Goal: Task Accomplishment & Management: Use online tool/utility

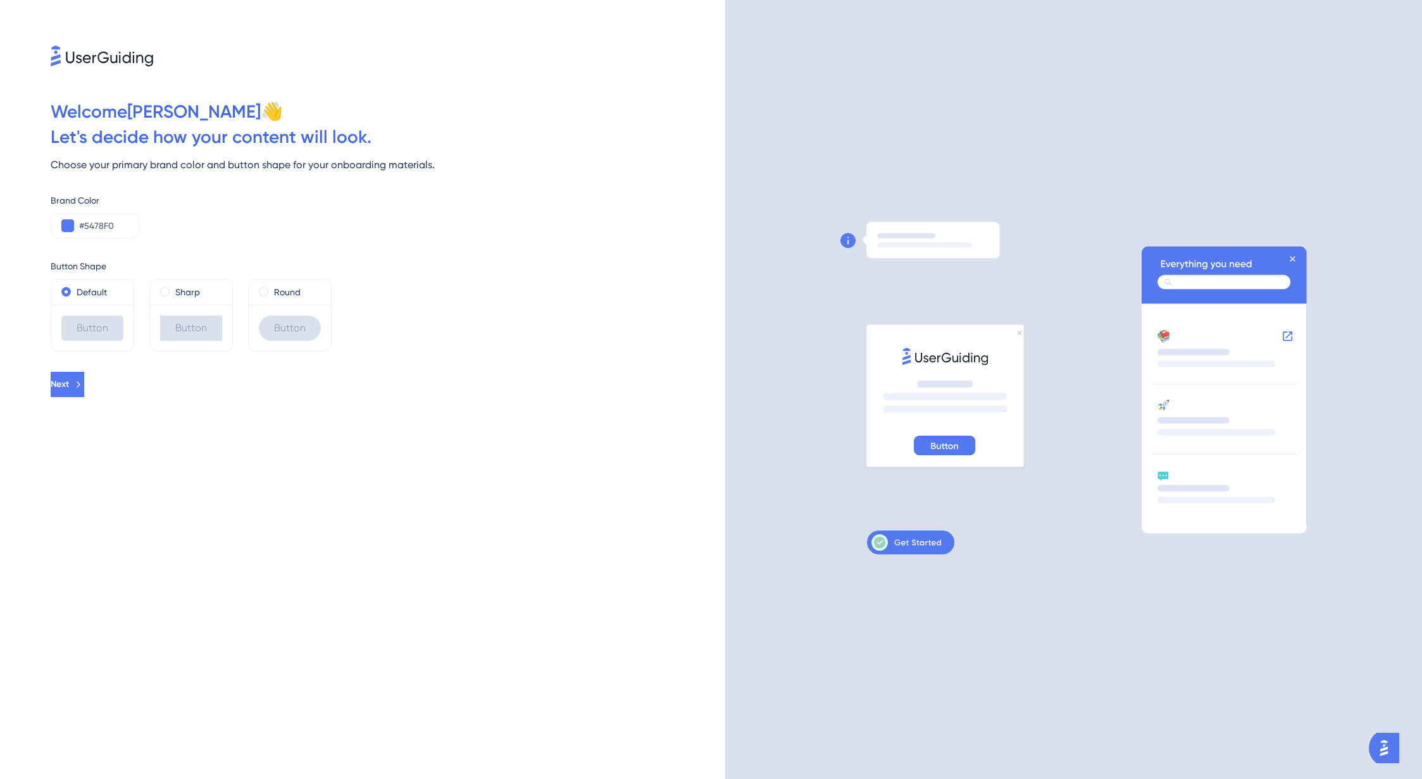
click at [196, 321] on div "Button" at bounding box center [191, 328] width 62 height 25
click at [279, 326] on div "Button" at bounding box center [290, 328] width 62 height 25
click at [90, 316] on div "Button" at bounding box center [92, 328] width 62 height 25
click at [85, 380] on icon at bounding box center [79, 384] width 11 height 11
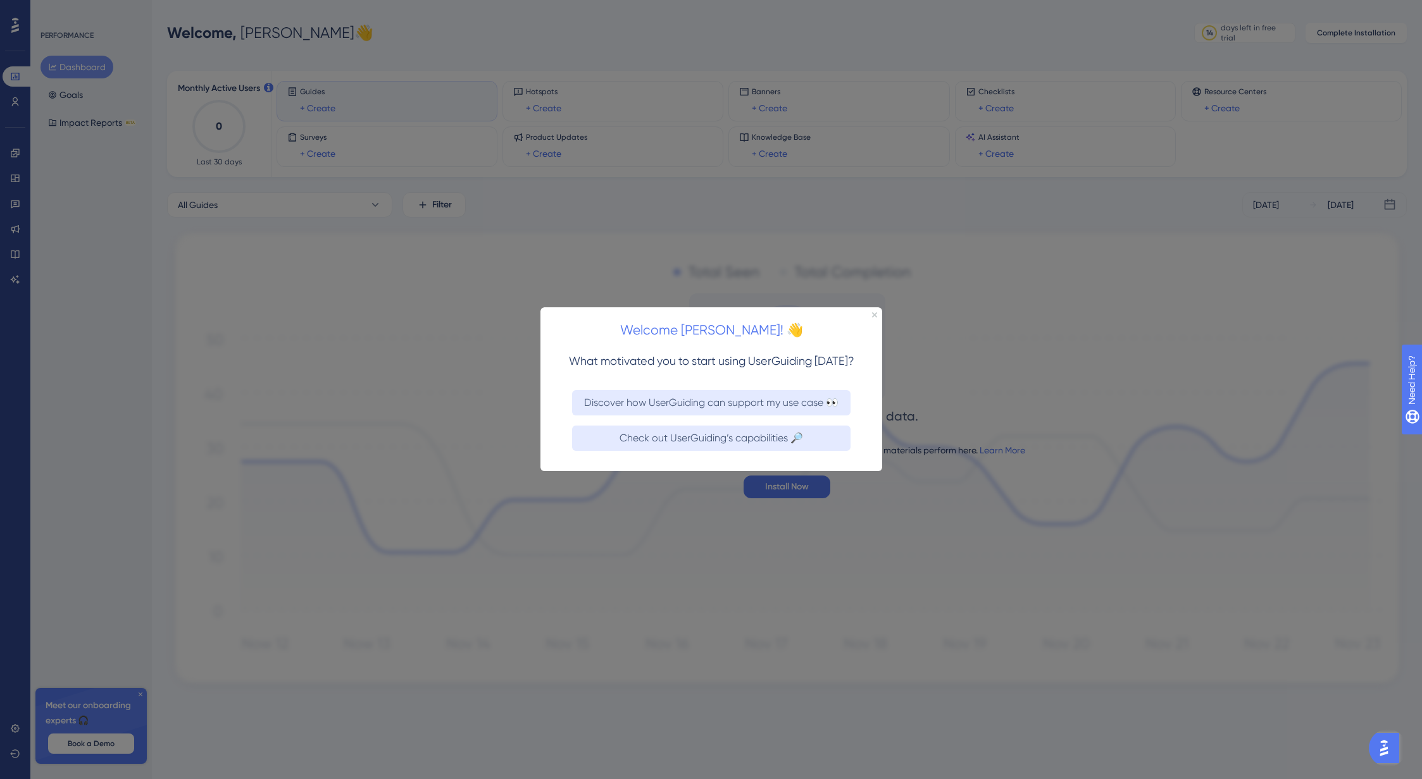
click at [876, 318] on div "Welcome [PERSON_NAME]! 👋" at bounding box center [711, 326] width 342 height 39
drag, startPoint x: 875, startPoint y: 315, endPoint x: 1415, endPoint y: 623, distance: 621.4
click at [875, 315] on icon "Close Preview" at bounding box center [873, 315] width 5 height 5
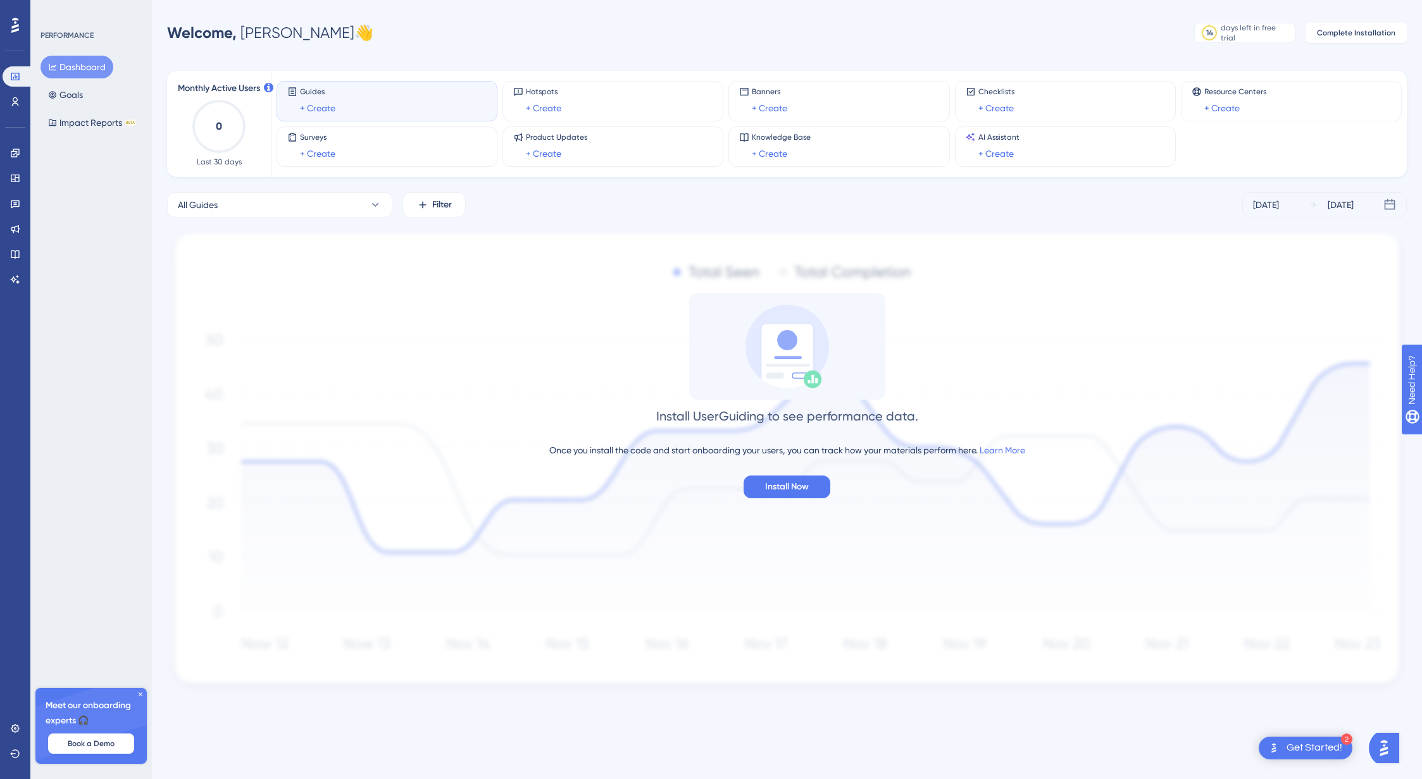
click at [143, 693] on icon at bounding box center [141, 695] width 8 height 8
click at [789, 490] on span "Install Now" at bounding box center [787, 487] width 44 height 15
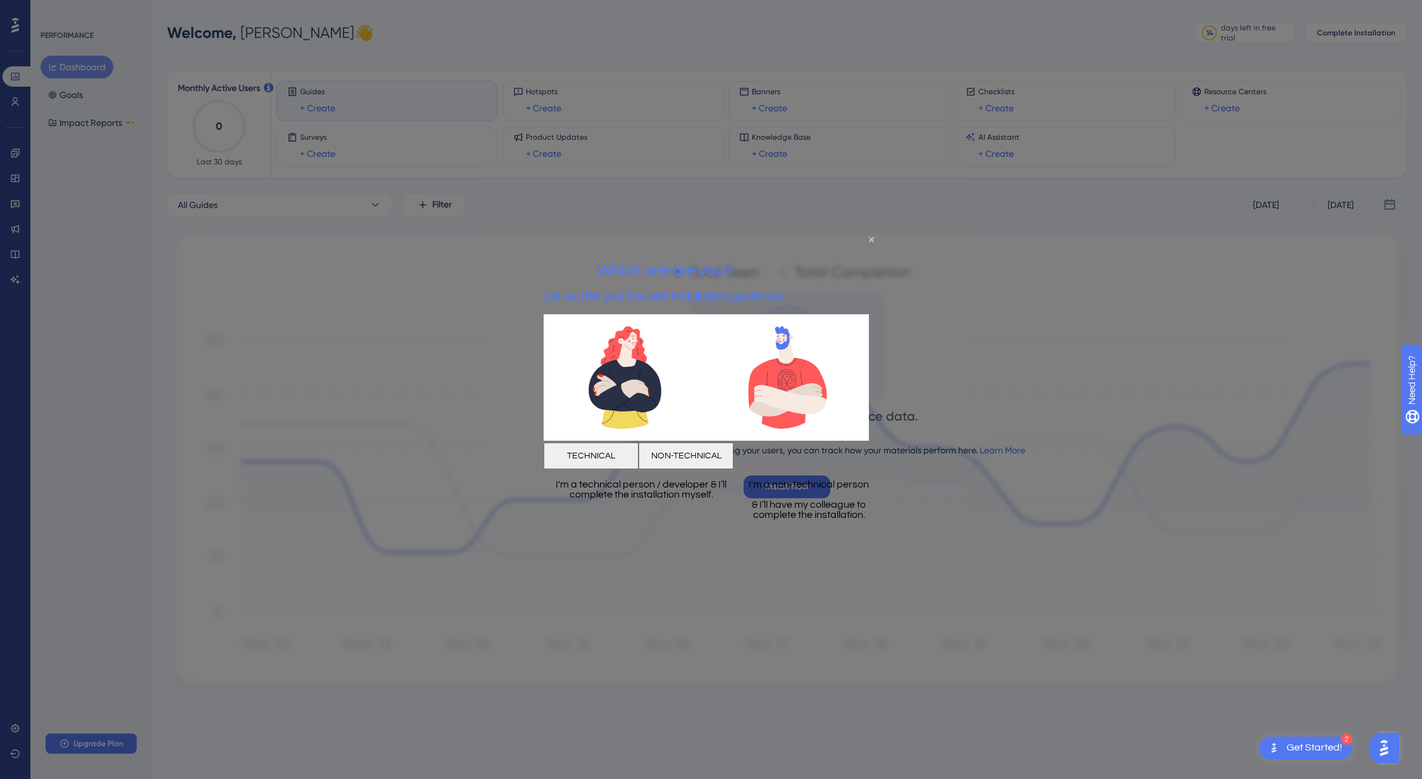
click at [733, 456] on button "NON-TECHNICAL" at bounding box center [685, 455] width 95 height 27
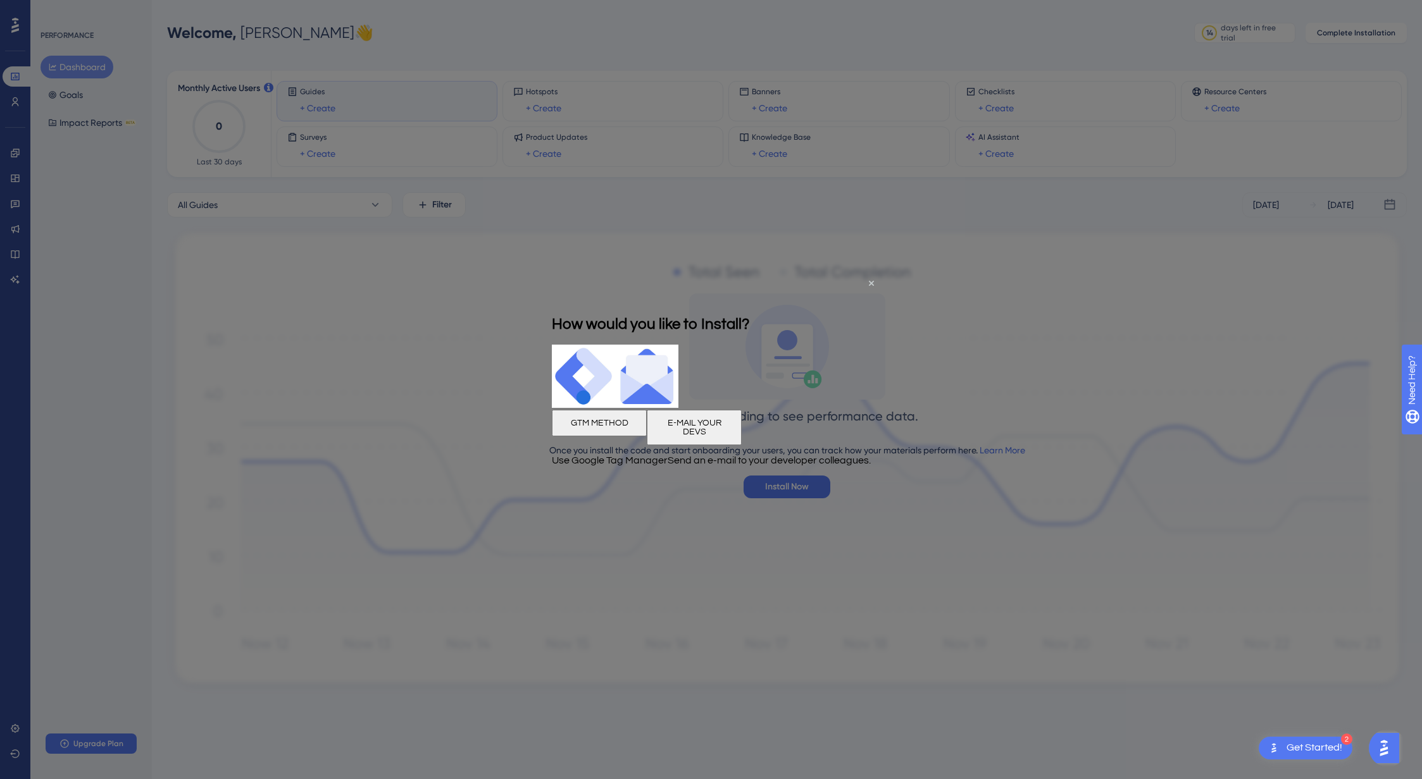
click at [621, 426] on button "GTM METHOD" at bounding box center [598, 423] width 95 height 27
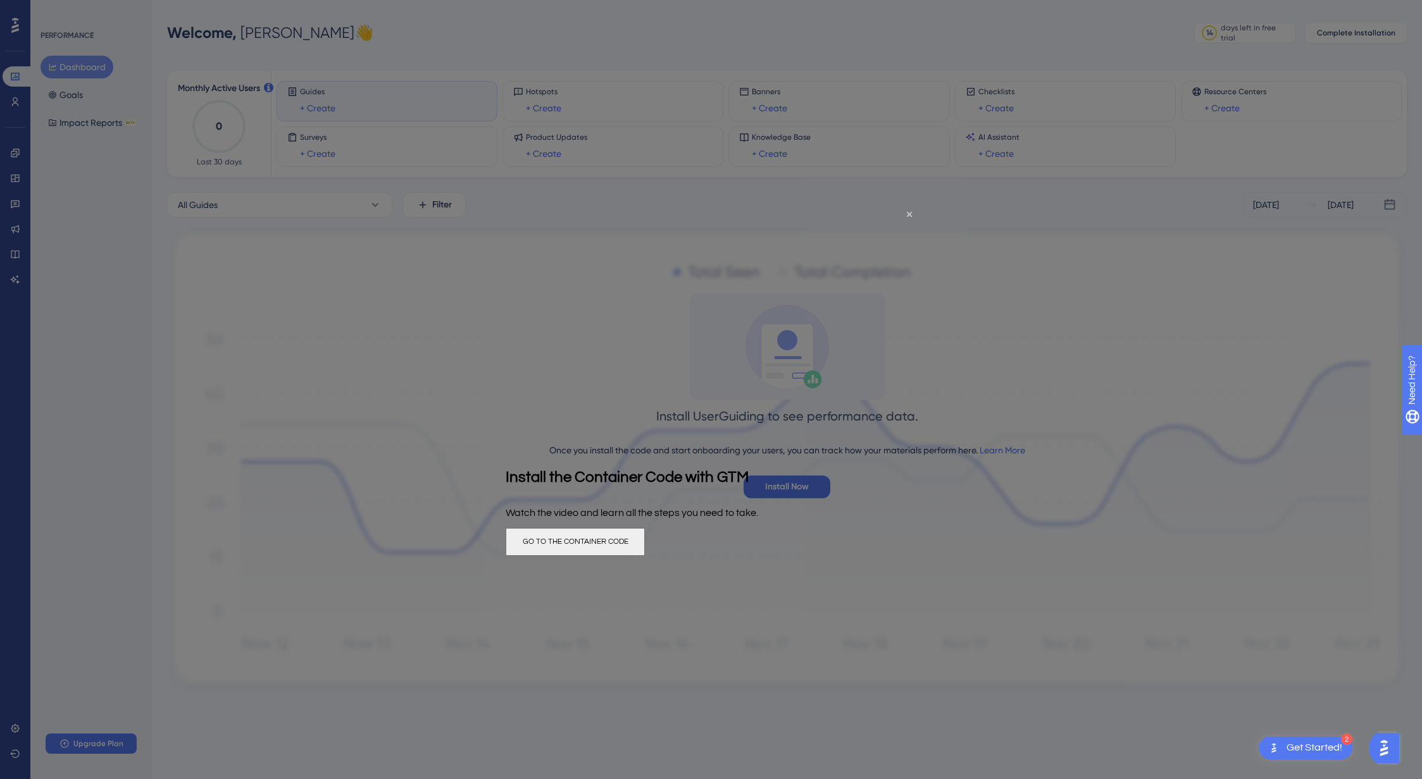
click at [644, 545] on button "GO TO THE CONTAINER CODE" at bounding box center [574, 542] width 139 height 28
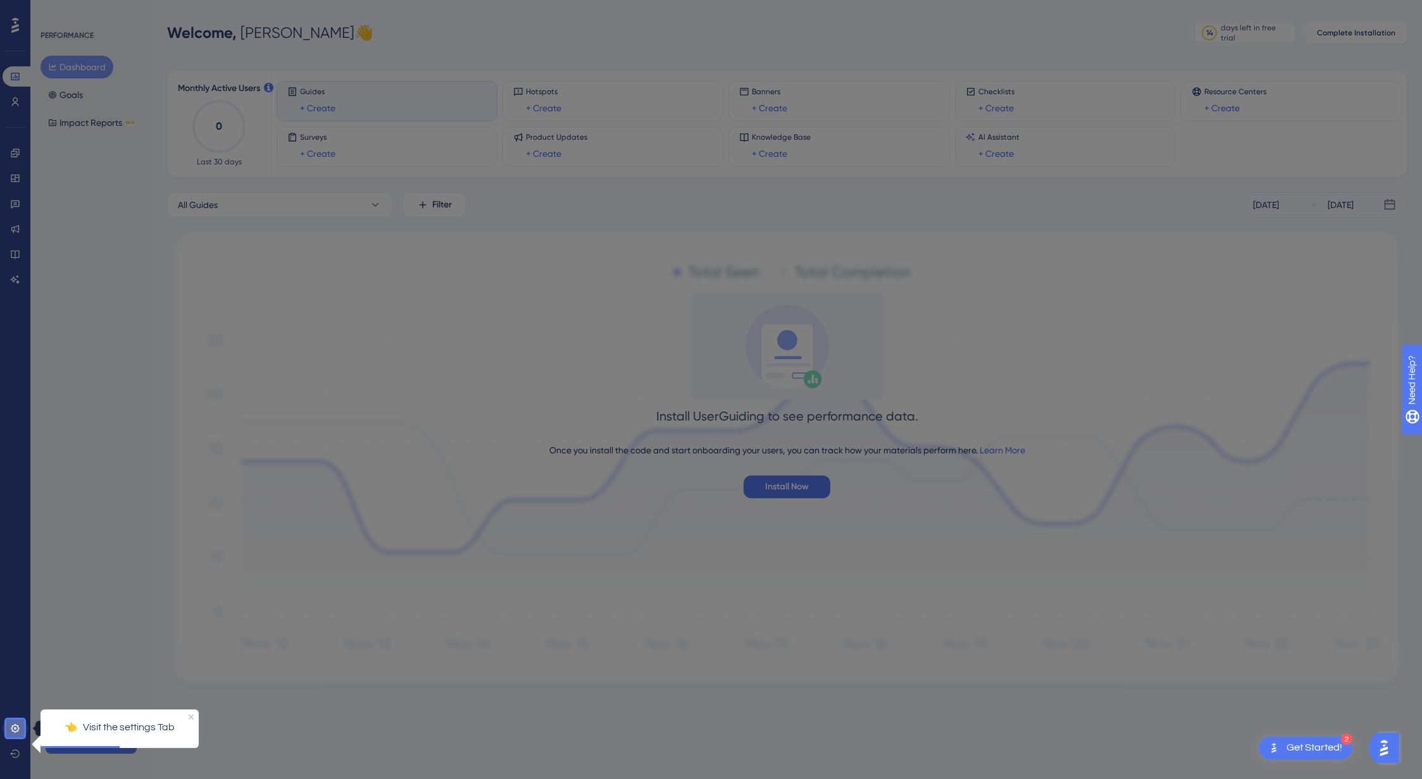
click at [14, 731] on icon at bounding box center [15, 728] width 8 height 8
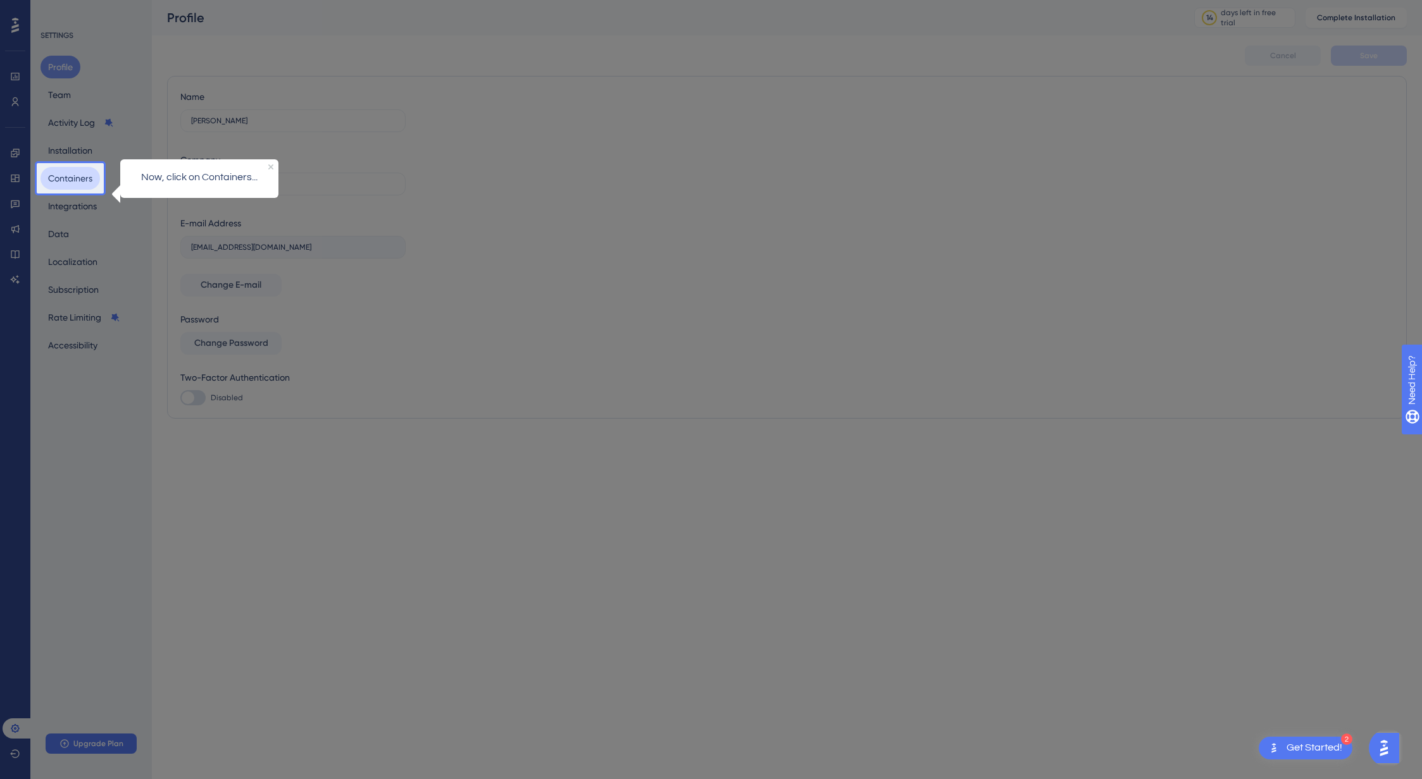
click at [84, 183] on button "Containers" at bounding box center [69, 178] width 59 height 23
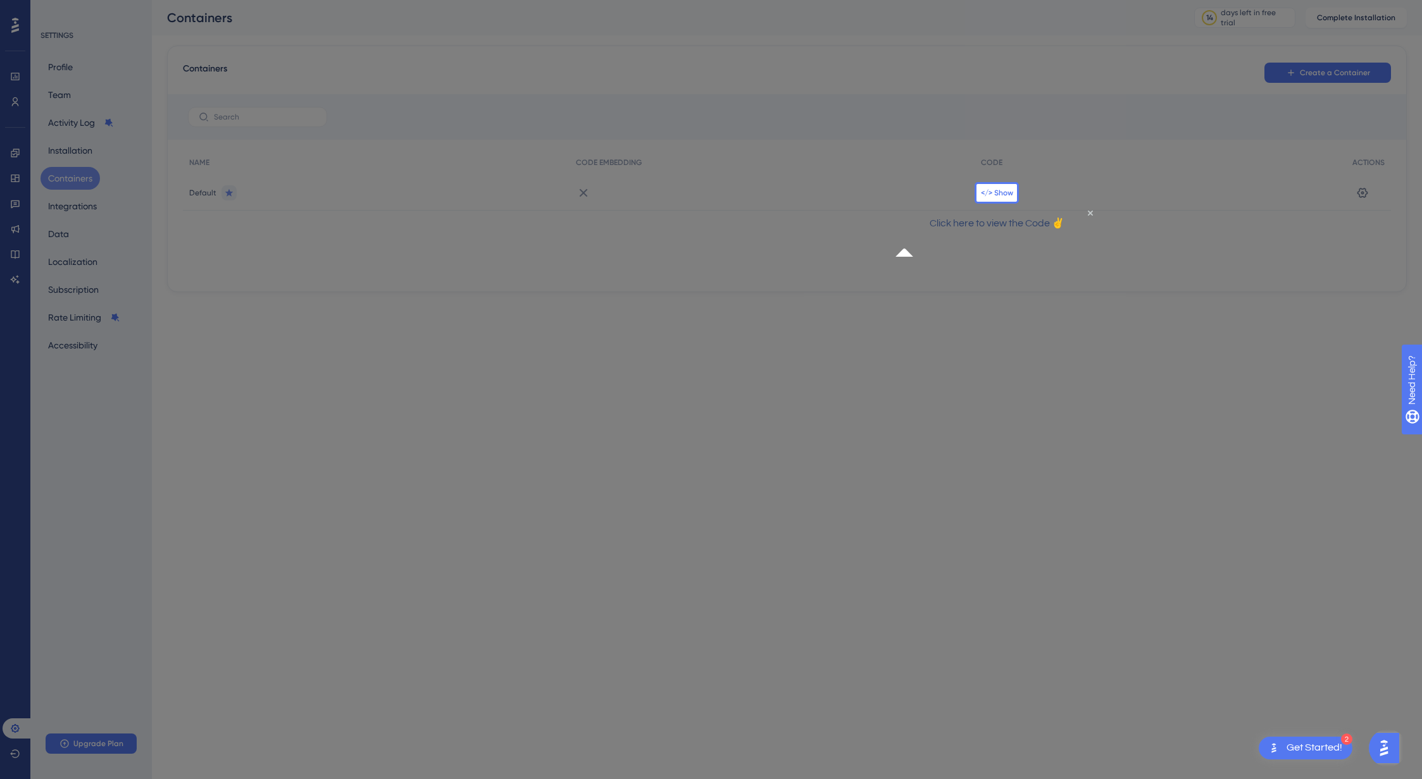
click at [987, 196] on span "</> Show" at bounding box center [997, 193] width 32 height 10
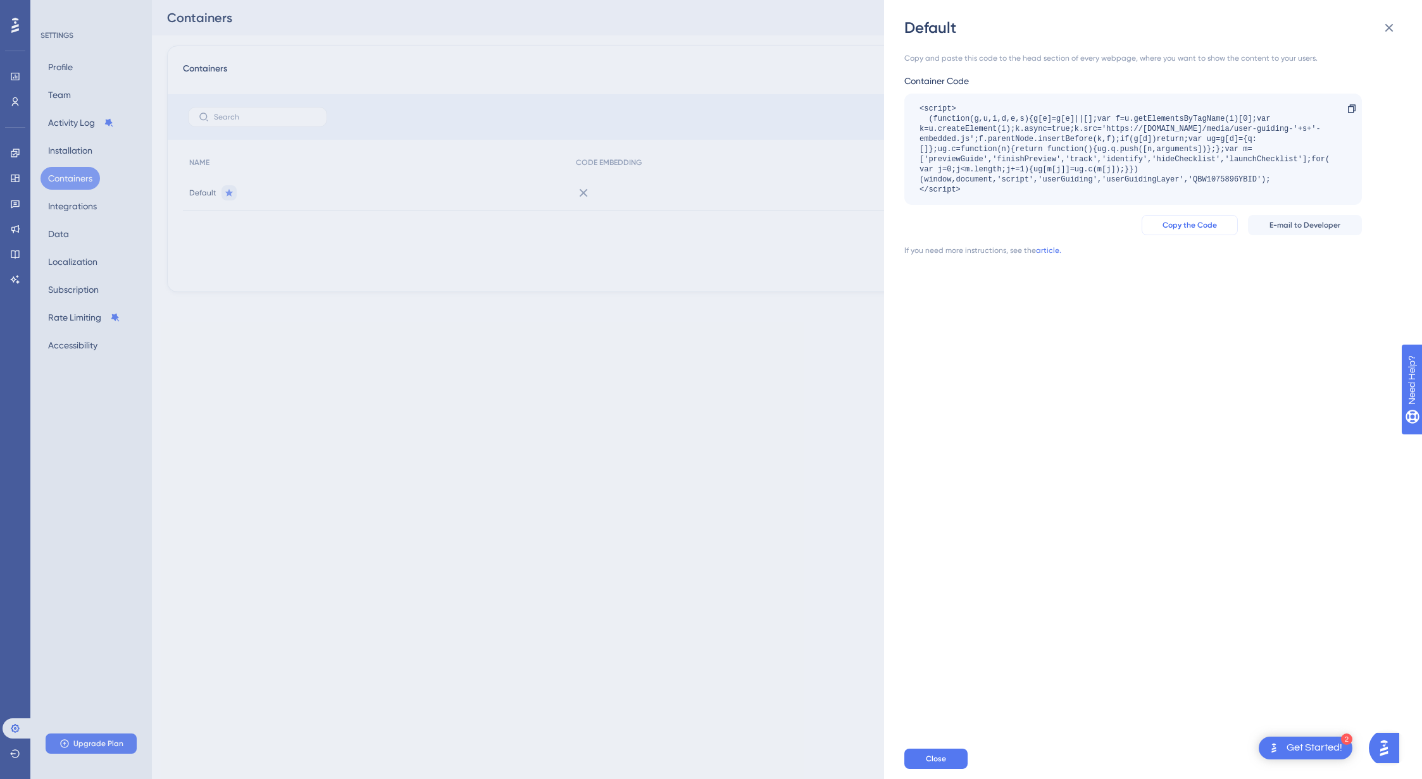
click at [1200, 224] on span "Copy the Code" at bounding box center [1189, 225] width 54 height 10
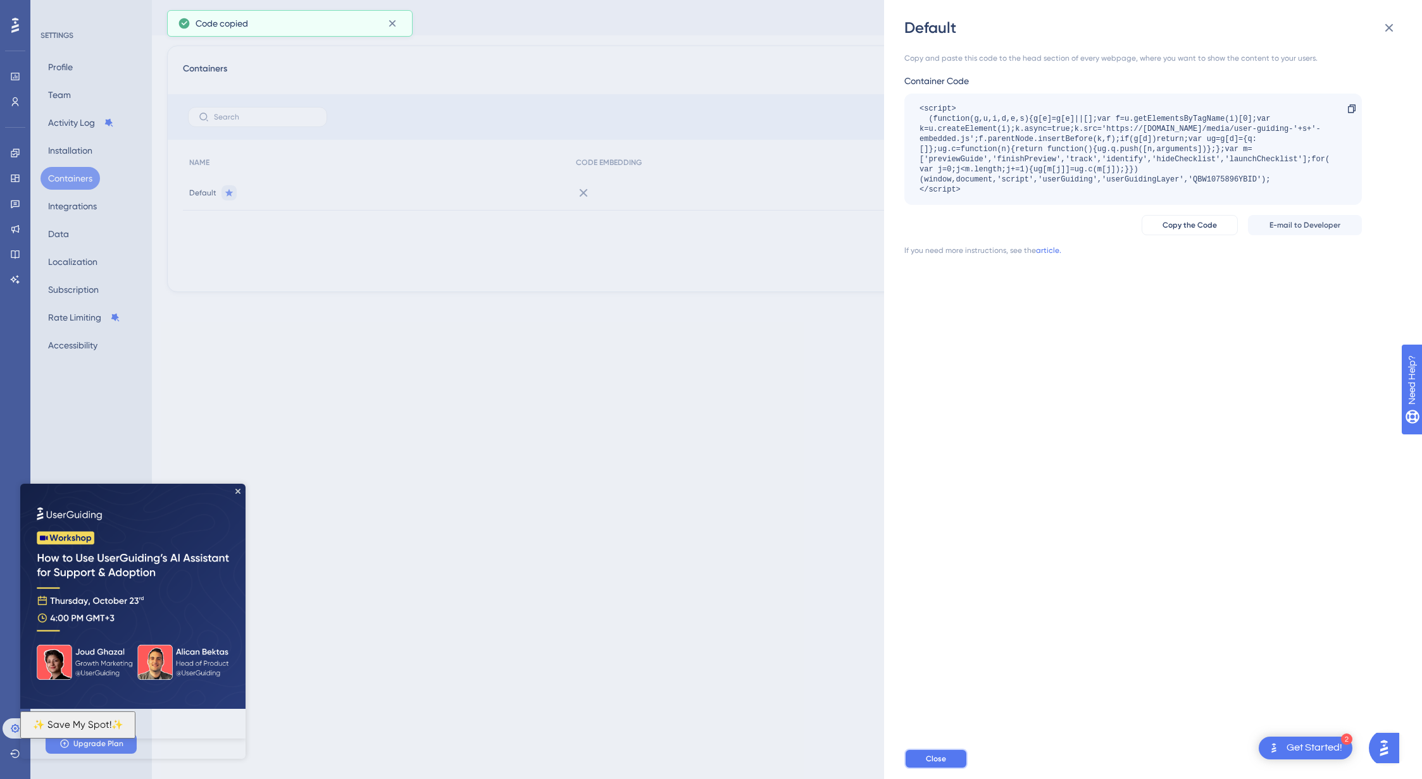
click at [939, 759] on span "Close" at bounding box center [936, 759] width 20 height 10
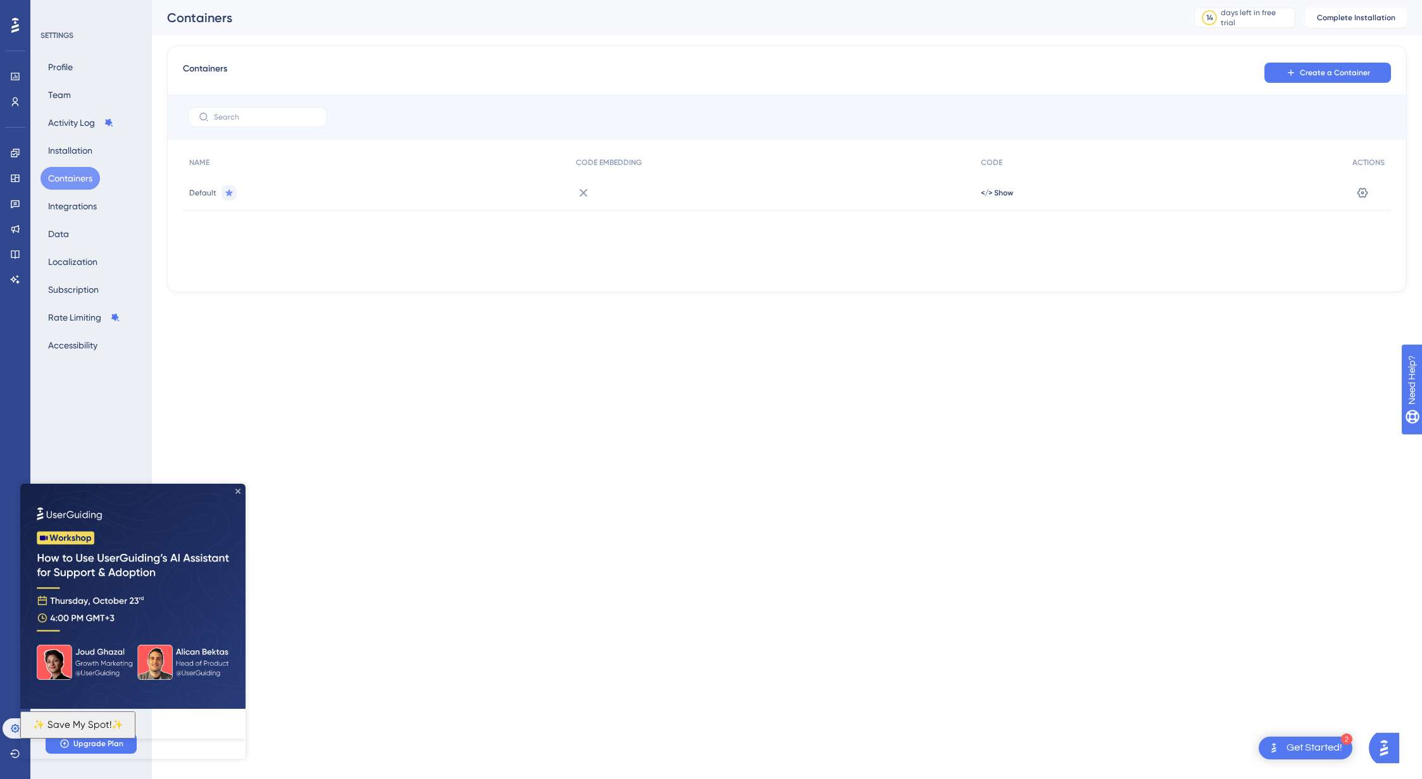
click at [240, 490] on icon "Close Preview" at bounding box center [237, 491] width 5 height 5
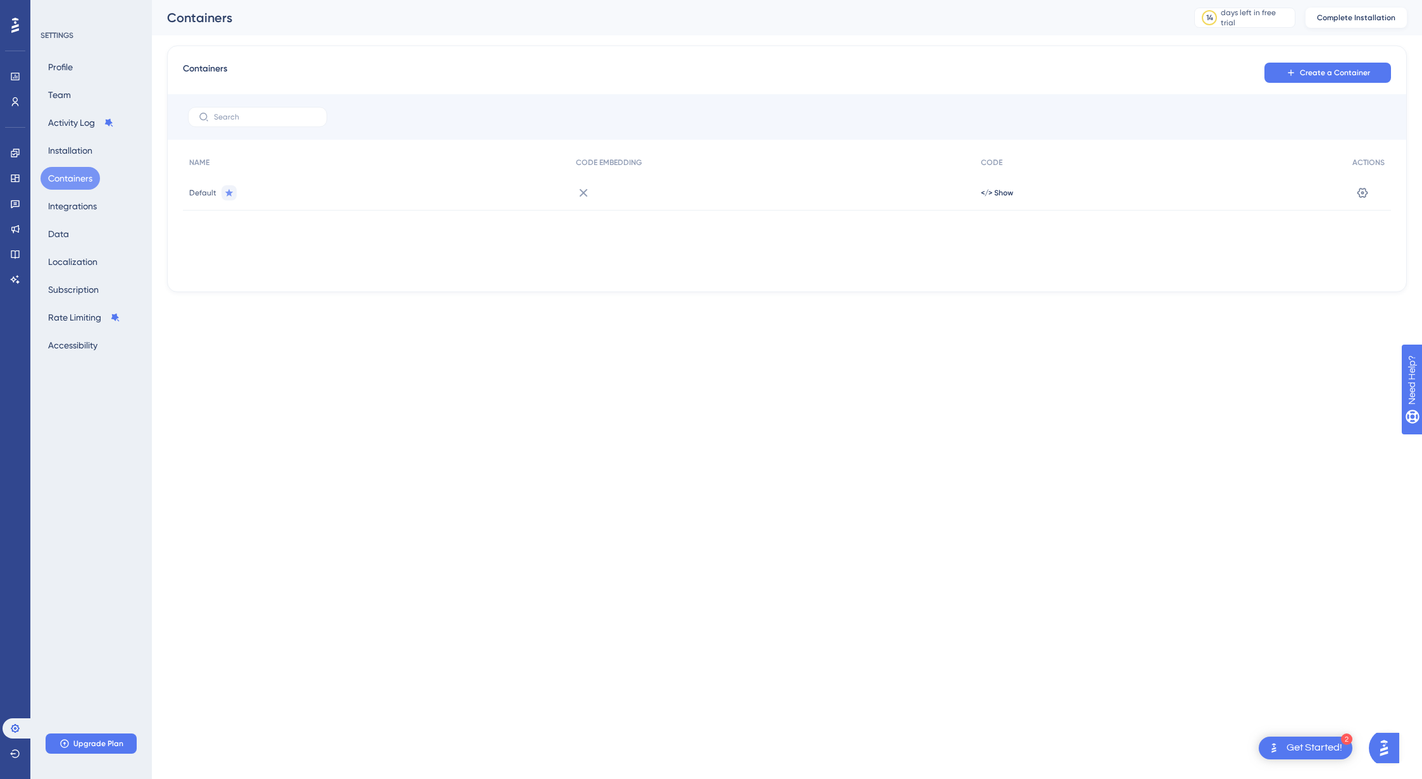
click at [1370, 21] on span "Complete Installation" at bounding box center [1356, 18] width 78 height 10
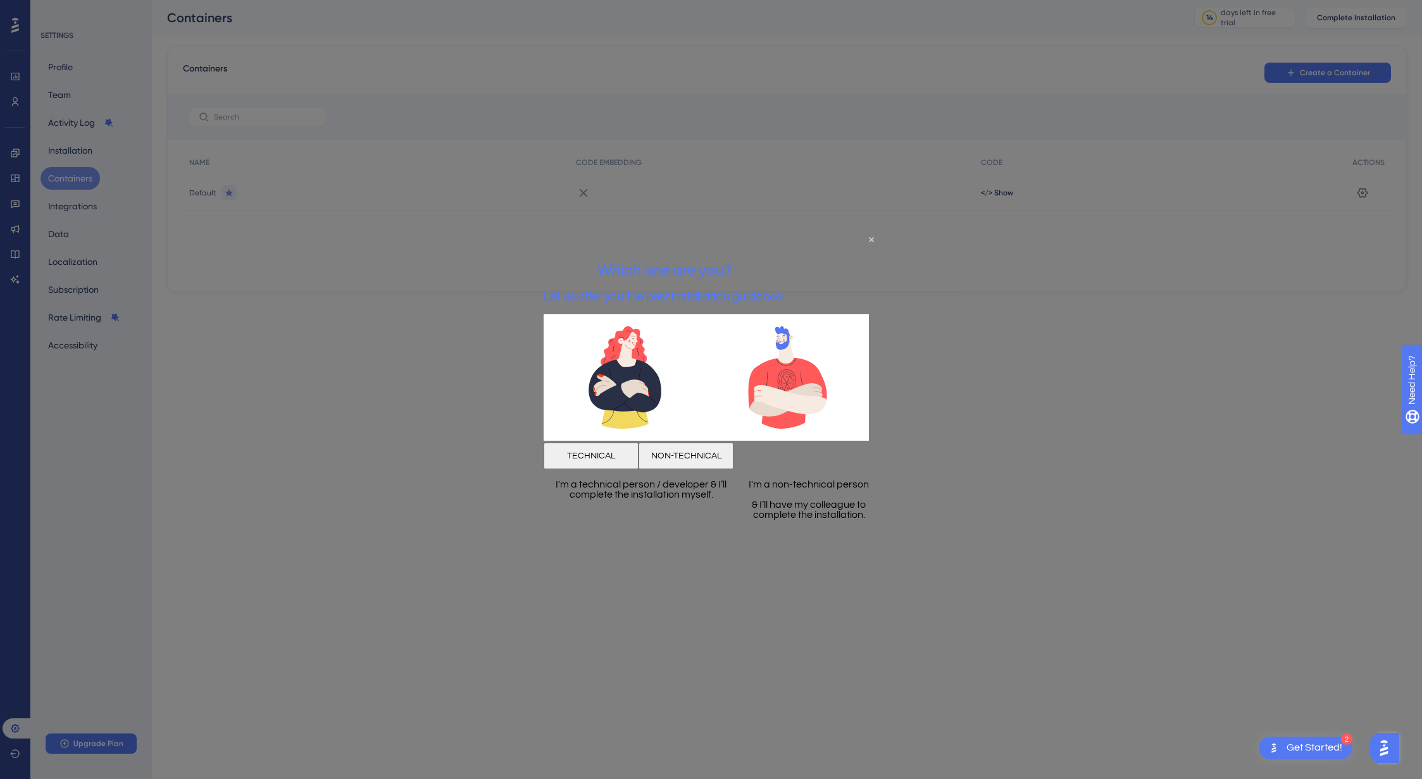
drag, startPoint x: 796, startPoint y: 452, endPoint x: 1339, endPoint y: 683, distance: 590.7
click at [733, 452] on button "NON-TECHNICAL" at bounding box center [685, 455] width 95 height 27
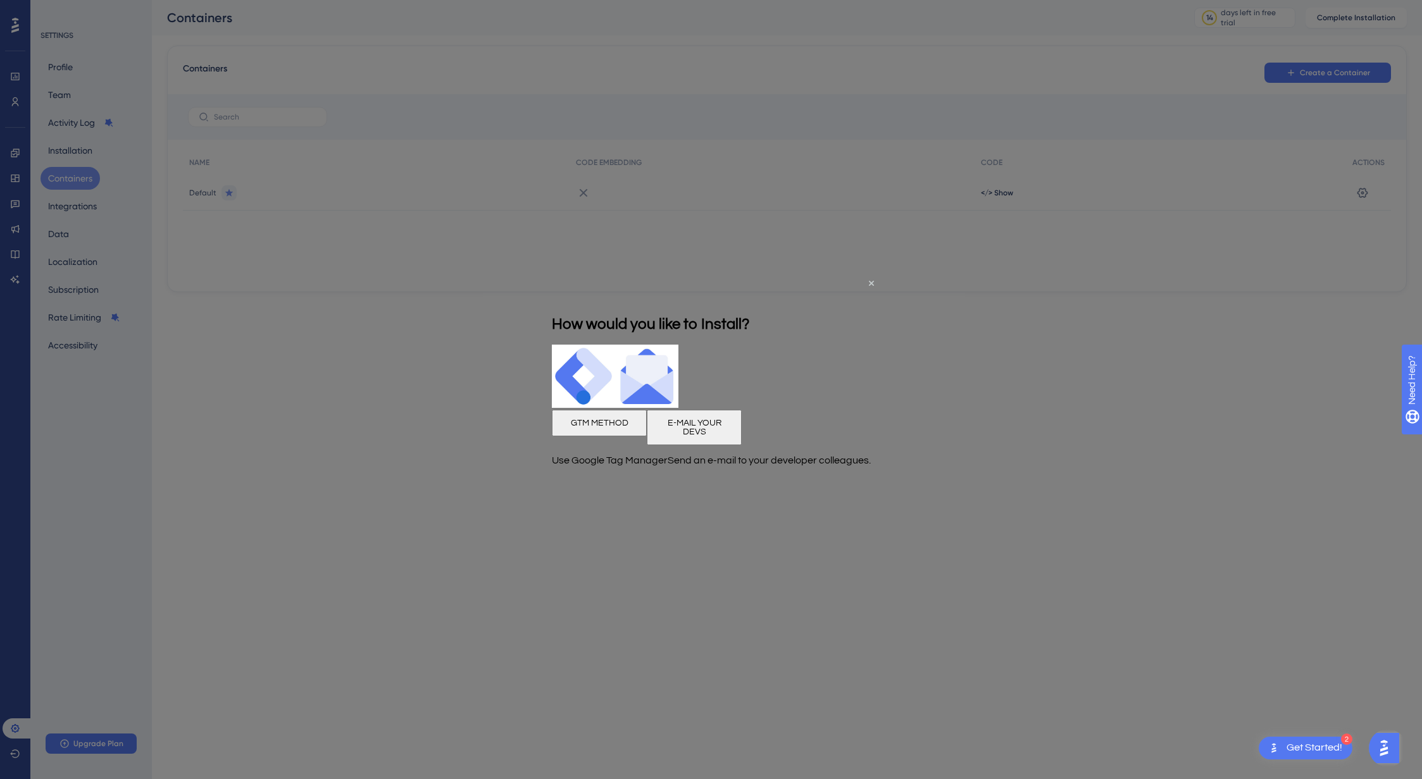
drag, startPoint x: 821, startPoint y: 429, endPoint x: 1363, endPoint y: 705, distance: 608.9
click at [741, 429] on button "E-MAIL YOUR DEVS" at bounding box center [693, 427] width 95 height 35
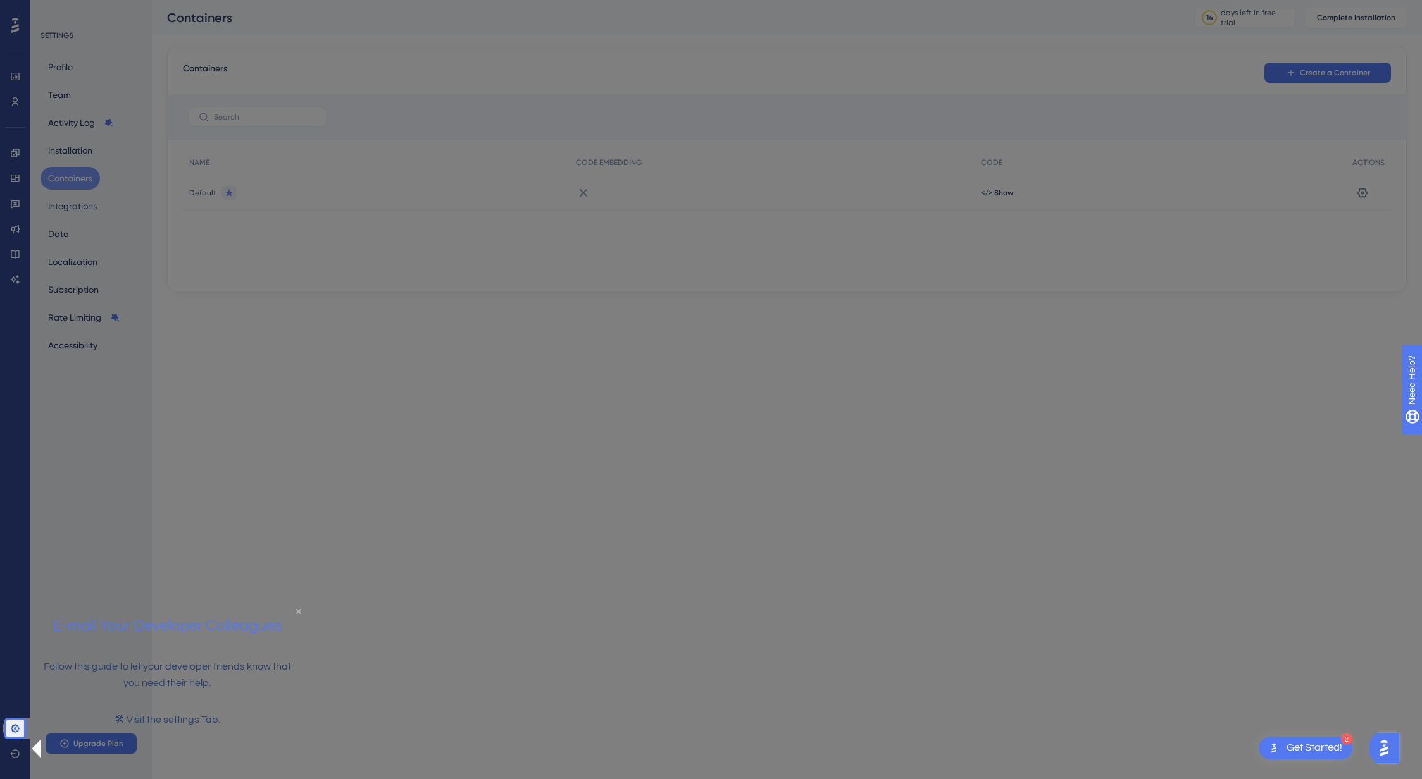
click at [296, 614] on icon "Close Preview" at bounding box center [298, 611] width 5 height 5
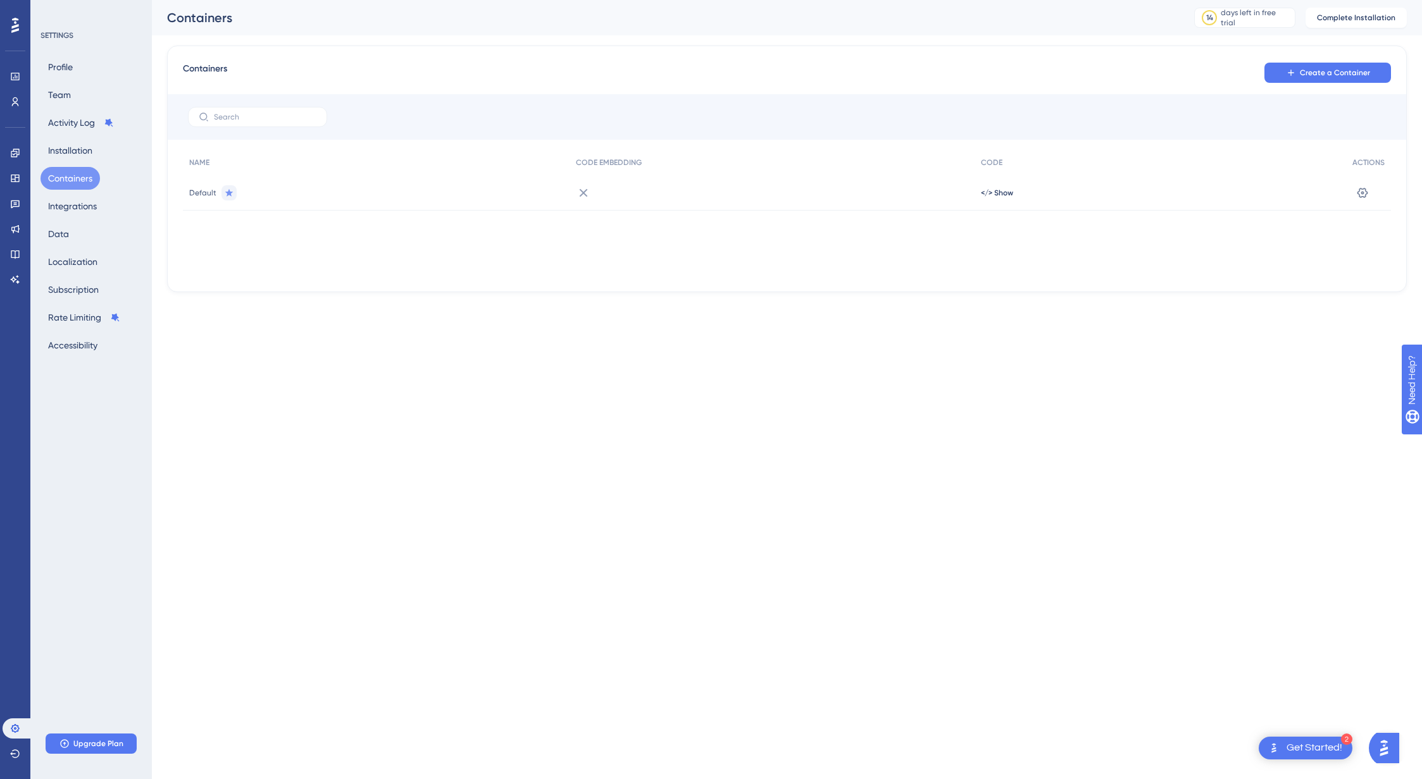
drag, startPoint x: 102, startPoint y: 55, endPoint x: 87, endPoint y: 49, distance: 16.2
click at [101, 54] on div "SETTINGS Profile Team Activity Log Installation Containers Integrations Data Lo…" at bounding box center [91, 193] width 102 height 326
click at [22, 25] on div at bounding box center [15, 25] width 20 height 20
